Goal: Task Accomplishment & Management: Complete application form

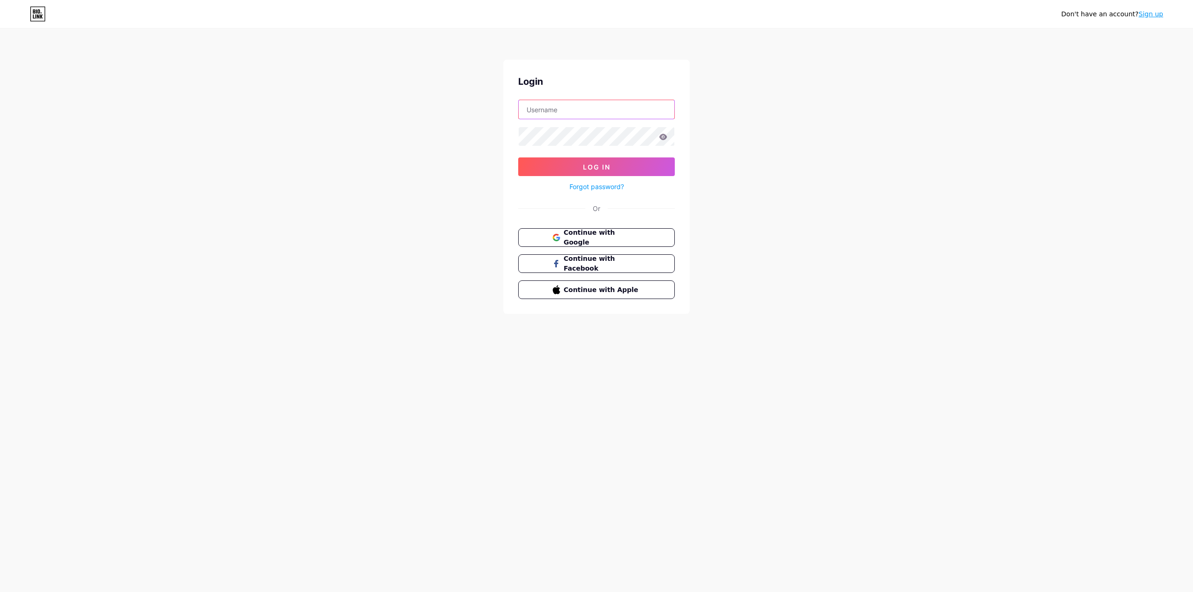
click at [593, 109] on input "text" at bounding box center [597, 109] width 156 height 19
click at [611, 109] on input "text" at bounding box center [597, 109] width 156 height 19
click at [763, 131] on div "Don't have an account? Sign up Login Log In Forgot password? Or Continue with G…" at bounding box center [596, 172] width 1193 height 344
click at [582, 121] on form "Log In Forgot password?" at bounding box center [596, 146] width 157 height 93
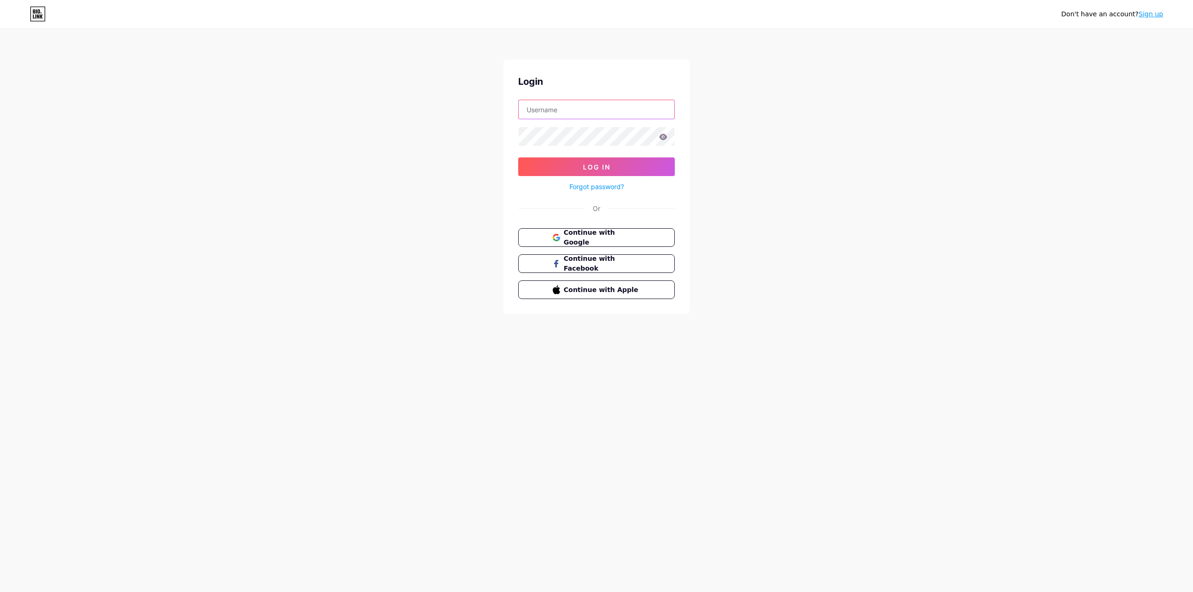
click at [593, 111] on input "text" at bounding box center [597, 109] width 156 height 19
click at [591, 235] on span "Continue with Google" at bounding box center [602, 238] width 78 height 20
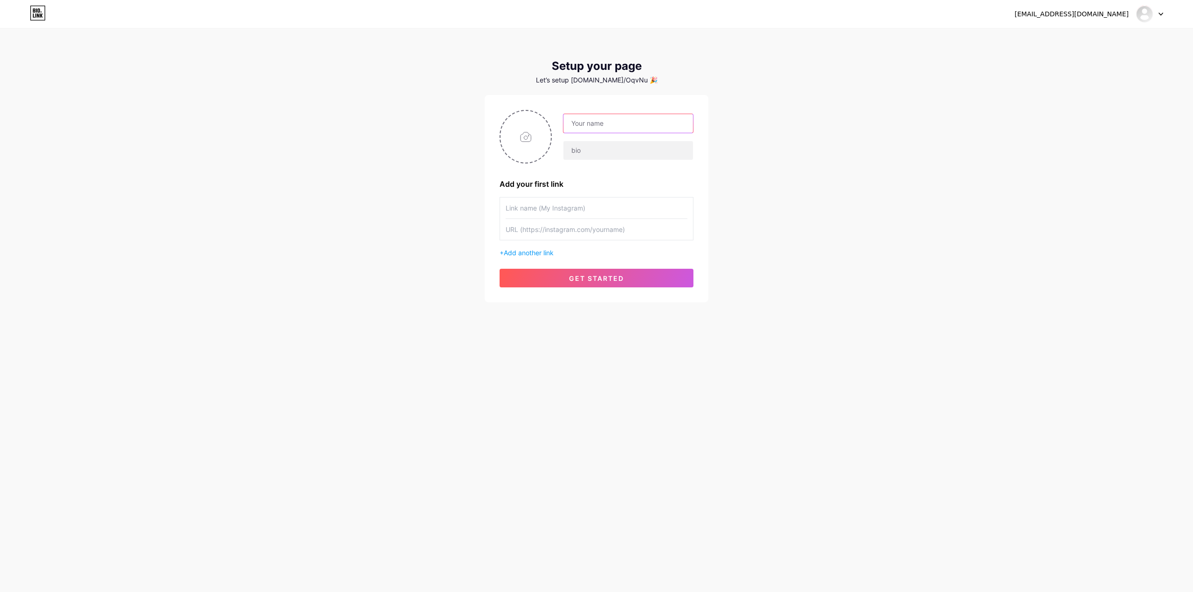
click at [622, 119] on input "text" at bounding box center [629, 123] width 130 height 19
type input "ded"
click at [616, 285] on button "get started" at bounding box center [597, 278] width 194 height 19
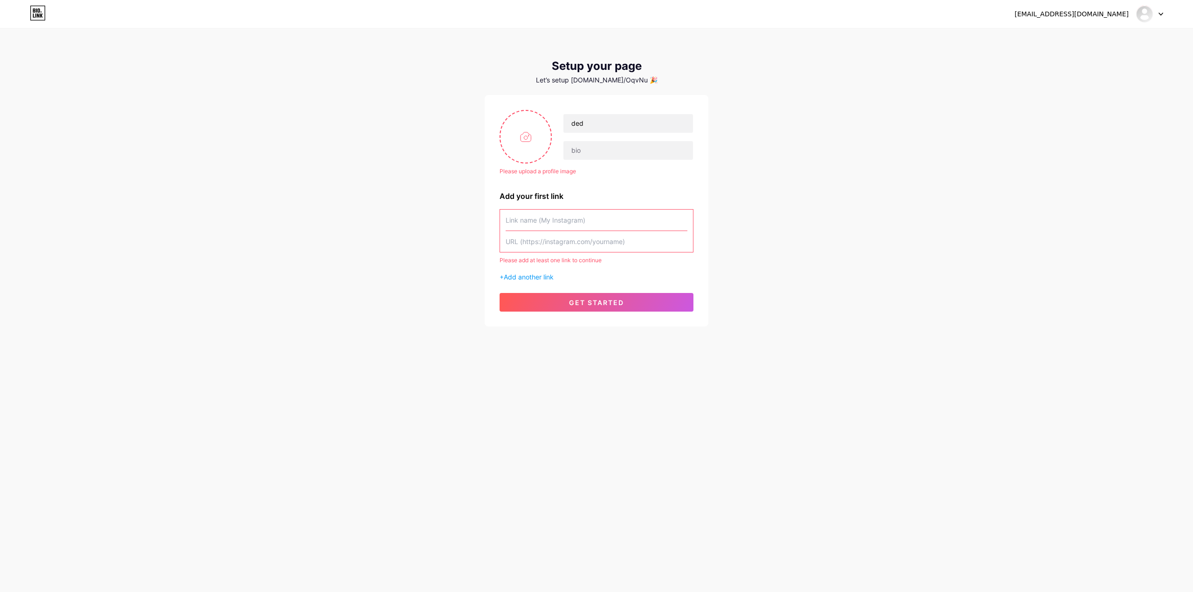
click at [585, 244] on input "text" at bounding box center [597, 241] width 182 height 21
click at [591, 220] on input "text" at bounding box center [597, 220] width 182 height 21
click at [591, 244] on input "text" at bounding box center [597, 241] width 182 height 21
paste input "[URL][DOMAIN_NAME]"
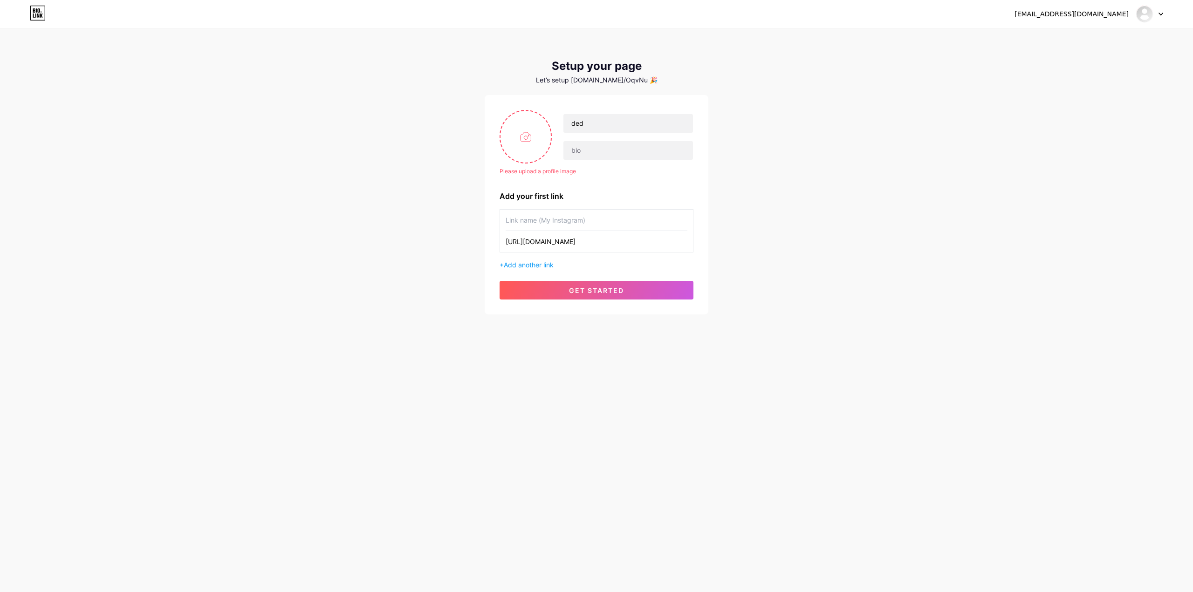
type input "[URL][DOMAIN_NAME]"
click at [730, 269] on div "[EMAIL_ADDRESS][DOMAIN_NAME] Dashboard Logout Setup your page Let’s setup [DOMA…" at bounding box center [596, 172] width 1193 height 344
click at [603, 290] on span "get started" at bounding box center [596, 291] width 55 height 8
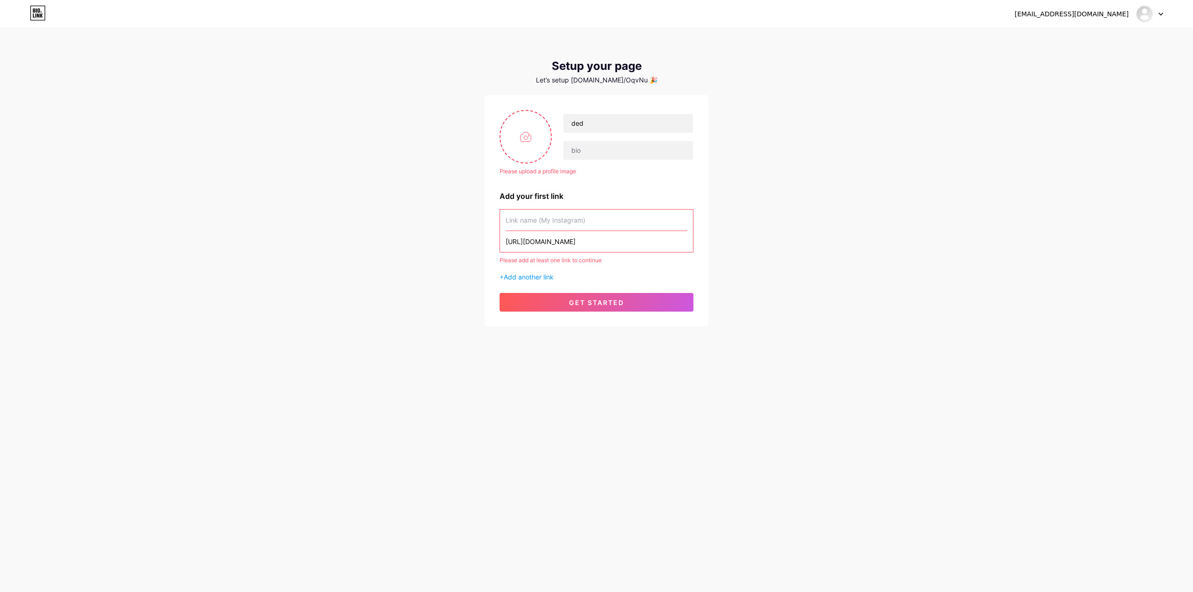
click at [591, 227] on input "text" at bounding box center [597, 220] width 182 height 21
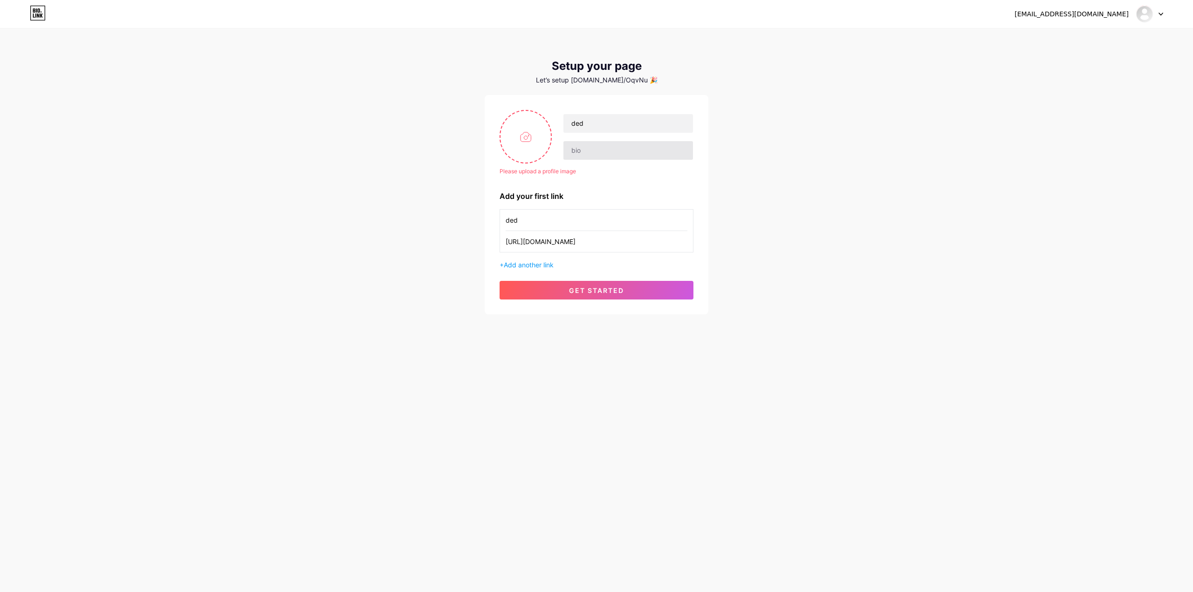
type input "ded"
click at [604, 150] on input "text" at bounding box center [629, 150] width 130 height 19
type input "ded"
click at [604, 291] on span "get started" at bounding box center [596, 291] width 55 height 8
click at [596, 295] on button "get started" at bounding box center [597, 290] width 194 height 19
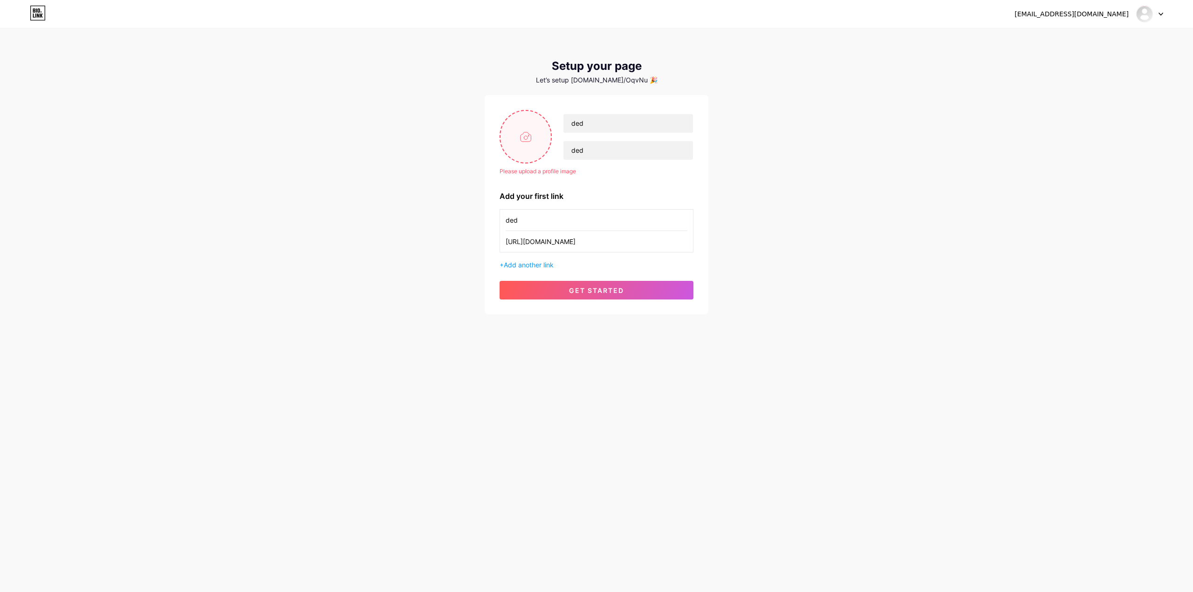
click at [519, 138] on input "file" at bounding box center [526, 137] width 50 height 52
type input "C:\fakepath\4mq9T9G8jXFWHwJX2LJbD.jpg"
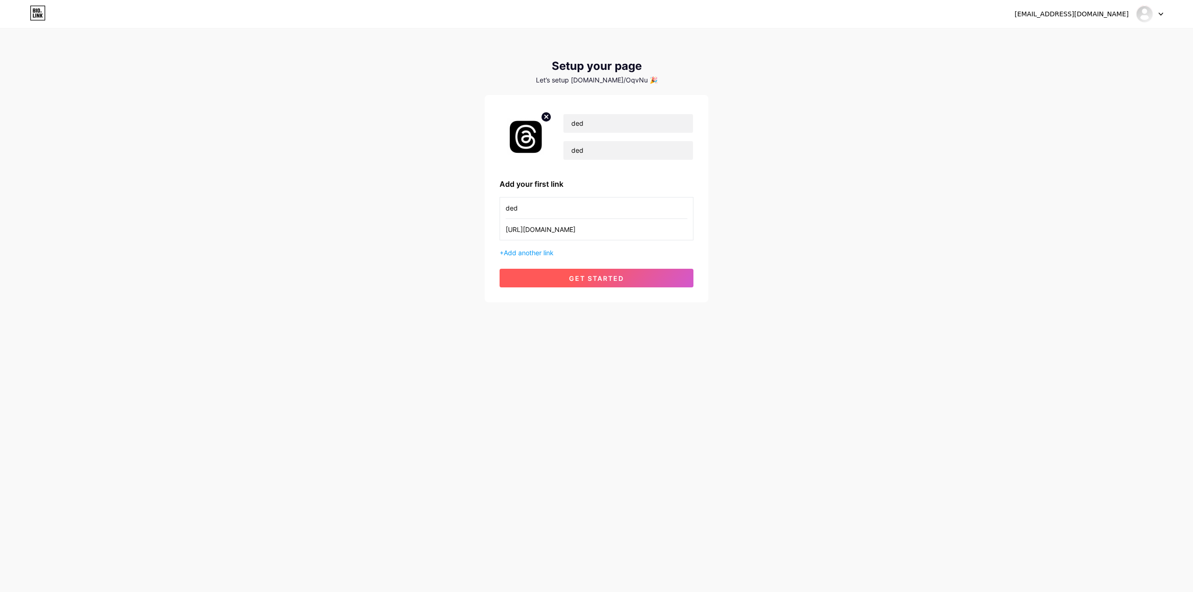
click at [594, 286] on button "get started" at bounding box center [597, 278] width 194 height 19
click at [558, 321] on div "[EMAIL_ADDRESS][DOMAIN_NAME] Dashboard Logout Setup your page Let’s setup [DOMA…" at bounding box center [596, 166] width 1193 height 332
click at [568, 282] on button "get started" at bounding box center [597, 278] width 194 height 19
click at [806, 216] on div "[EMAIL_ADDRESS][DOMAIN_NAME] Dashboard Logout Setup your page Let’s setup [DOMA…" at bounding box center [596, 166] width 1193 height 332
click at [566, 281] on button "get started" at bounding box center [597, 278] width 194 height 19
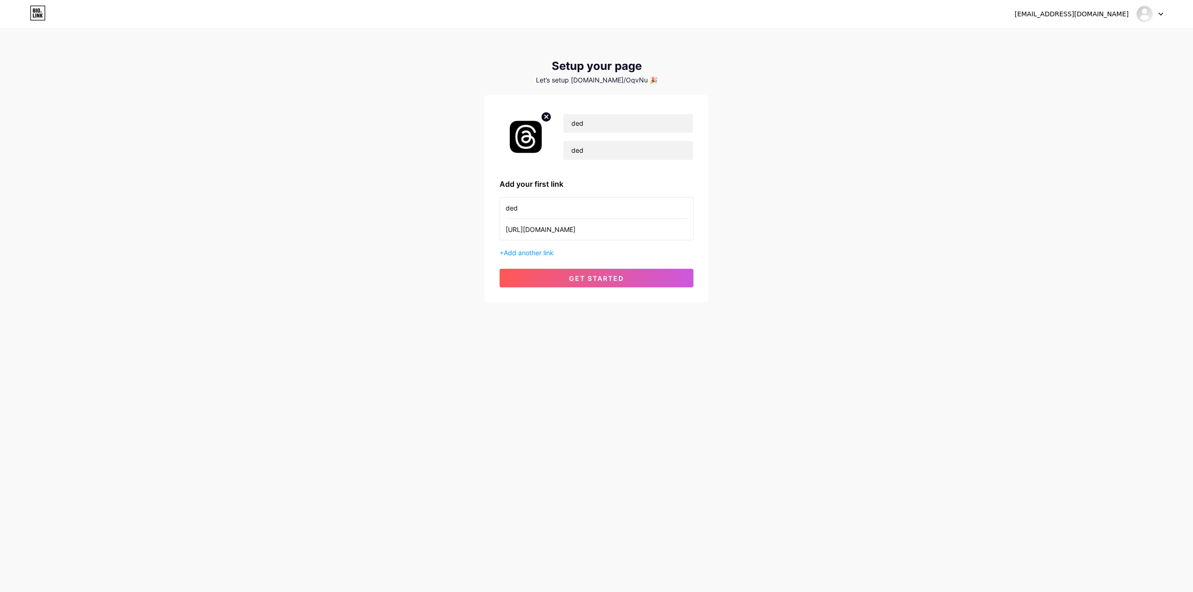
click at [562, 211] on input "ded" at bounding box center [597, 208] width 182 height 21
type input "dedaa"
click at [545, 250] on span "Add another link" at bounding box center [529, 253] width 50 height 8
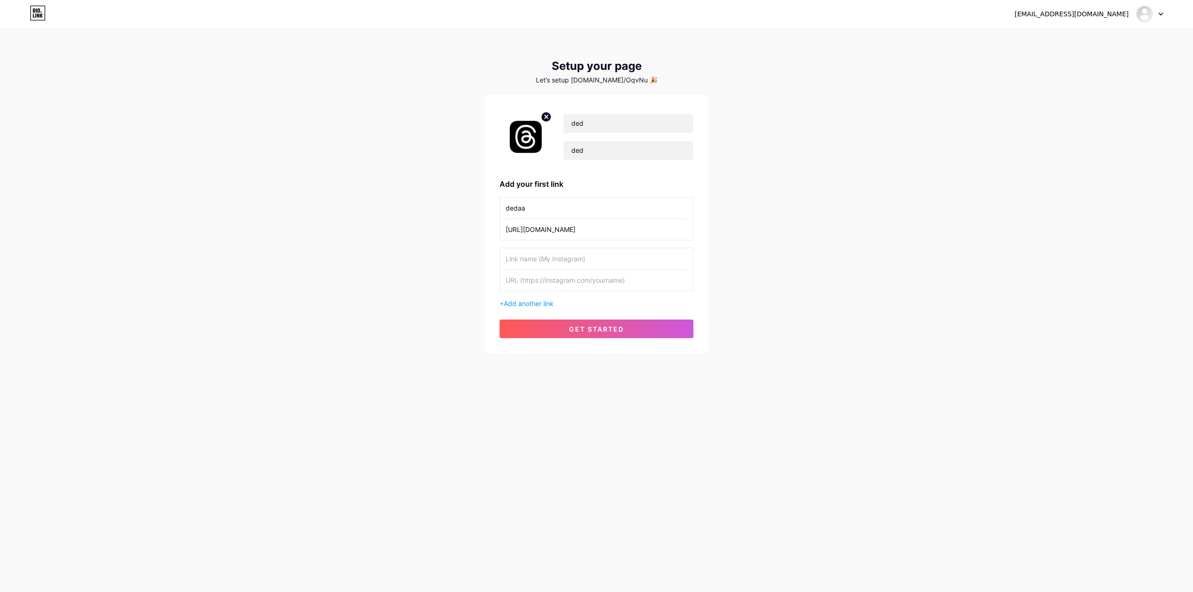
click at [569, 334] on button "get started" at bounding box center [597, 329] width 194 height 19
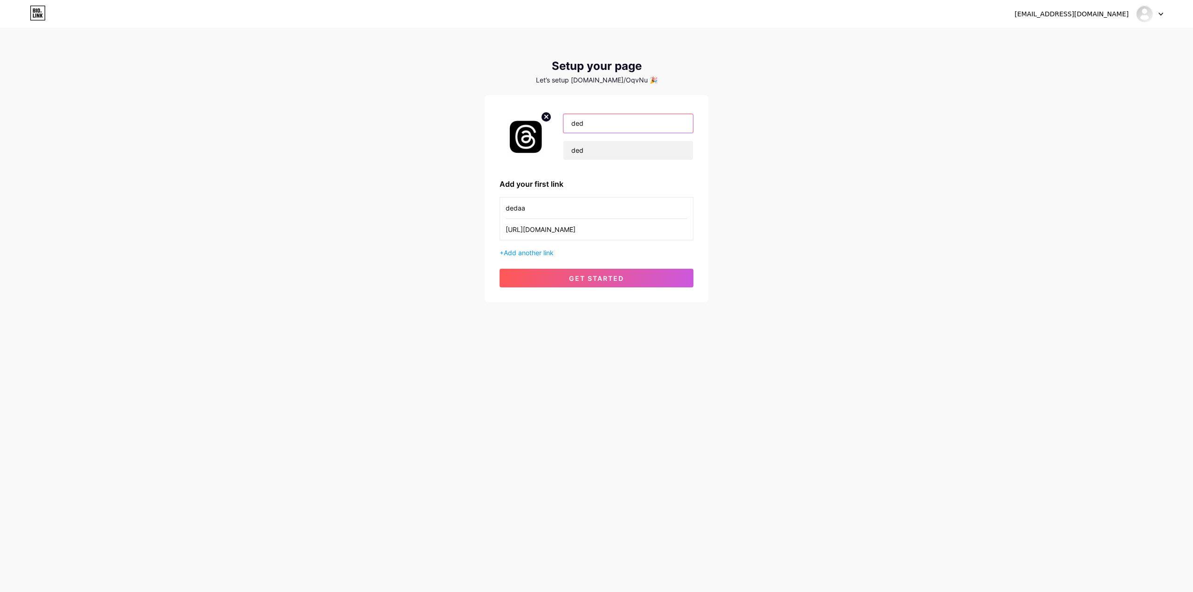
click at [596, 121] on input "ded" at bounding box center [629, 123] width 130 height 19
type input "dedsd"
click at [594, 278] on span "get started" at bounding box center [596, 279] width 55 height 8
click at [611, 151] on input "ded" at bounding box center [629, 150] width 130 height 19
type input "deddfdf"
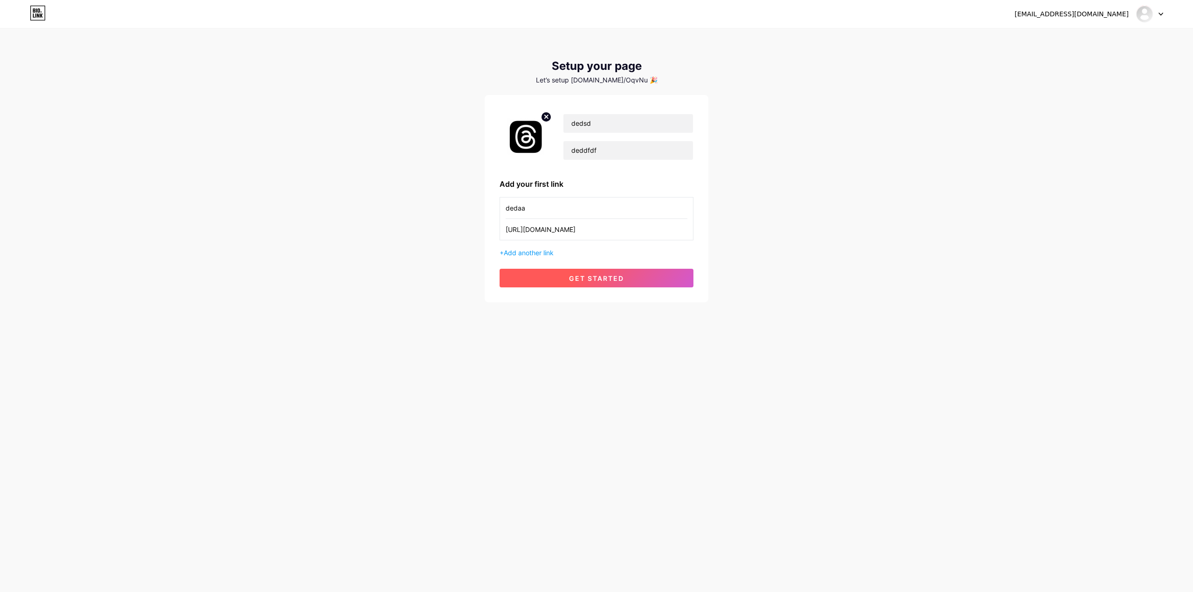
click at [621, 286] on button "get started" at bounding box center [597, 278] width 194 height 19
click at [610, 62] on div "Setup your page" at bounding box center [597, 66] width 224 height 13
click at [42, 21] on link at bounding box center [38, 14] width 16 height 17
click at [951, 122] on div "[EMAIL_ADDRESS][DOMAIN_NAME] Dashboard Logout Setup your page Let’s setup [DOMA…" at bounding box center [596, 166] width 1193 height 332
click at [1105, 16] on div "[EMAIL_ADDRESS][DOMAIN_NAME]" at bounding box center [1072, 14] width 114 height 10
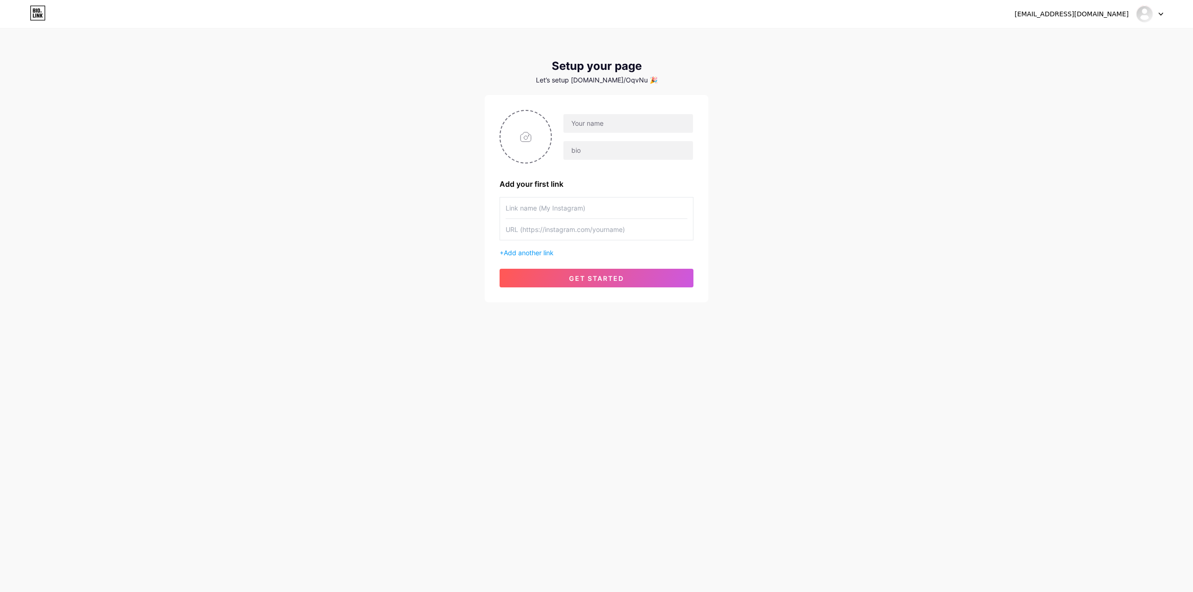
click at [1164, 16] on div "[EMAIL_ADDRESS][DOMAIN_NAME] Dashboard Logout" at bounding box center [596, 14] width 1193 height 17
click at [1159, 17] on div at bounding box center [1149, 14] width 27 height 17
click at [1098, 45] on link "Dashboard" at bounding box center [1105, 38] width 116 height 25
click at [764, 231] on div "[EMAIL_ADDRESS][DOMAIN_NAME] Dashboard Logout Setup your page Let’s setup [DOMA…" at bounding box center [596, 166] width 1193 height 332
click at [591, 122] on input "text" at bounding box center [629, 123] width 130 height 19
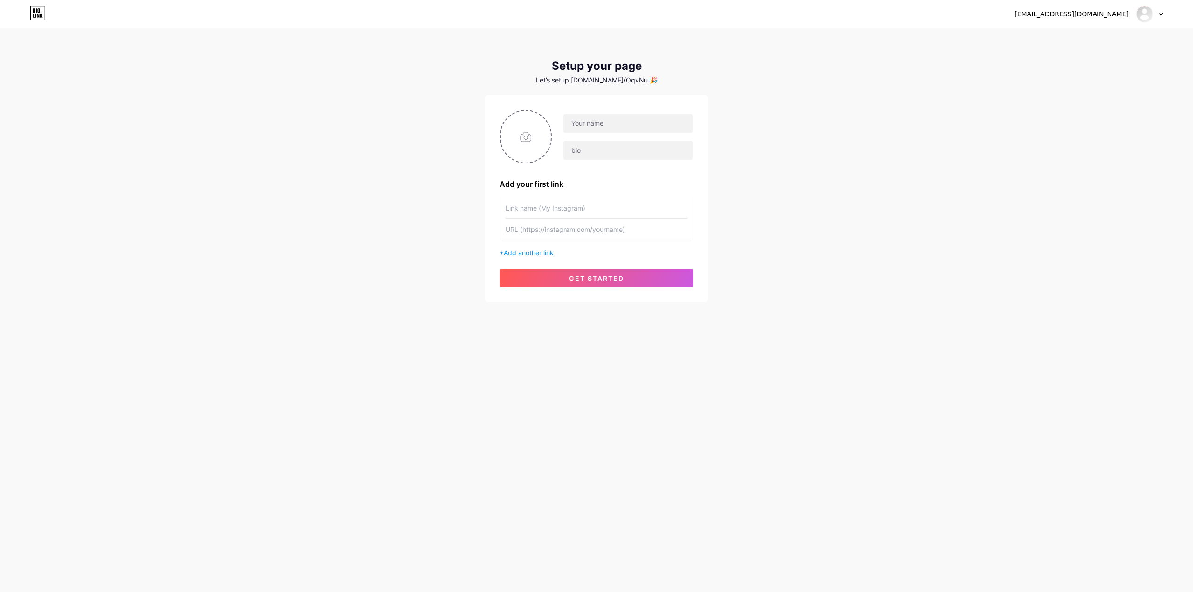
click at [931, 70] on div "[EMAIL_ADDRESS][DOMAIN_NAME] Dashboard Logout Setup your page Let’s setup [DOMA…" at bounding box center [596, 166] width 1193 height 332
click at [41, 15] on icon at bounding box center [41, 16] width 3 height 4
